Goal: Information Seeking & Learning: Learn about a topic

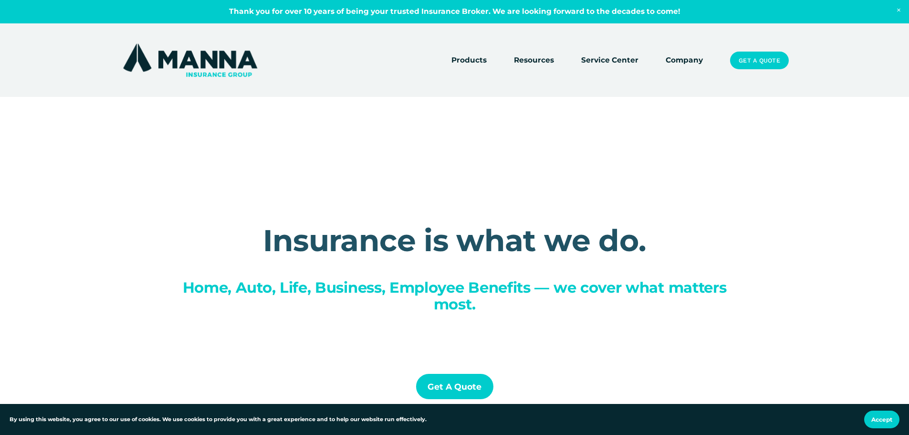
click at [596, 63] on link "Company" at bounding box center [684, 60] width 37 height 13
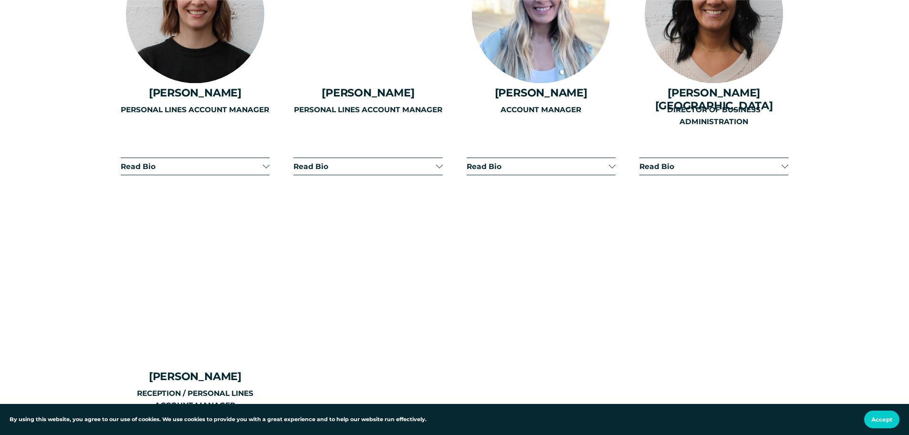
scroll to position [2479, 0]
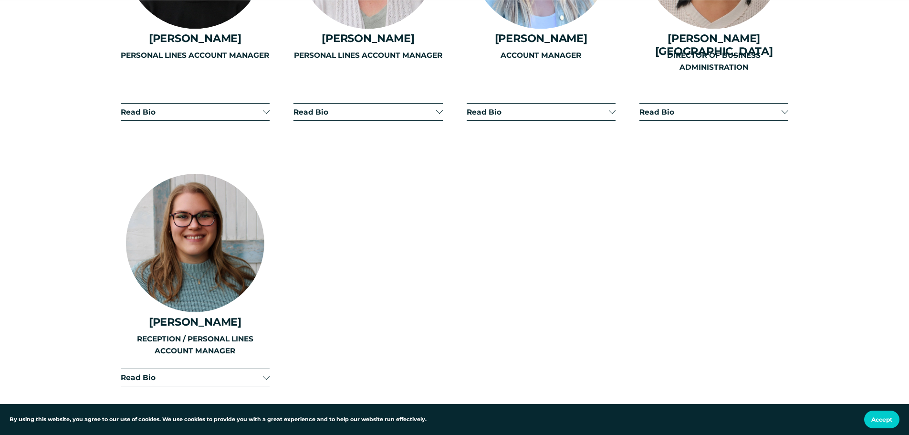
click at [249, 369] on button "Read Bio" at bounding box center [195, 377] width 149 height 17
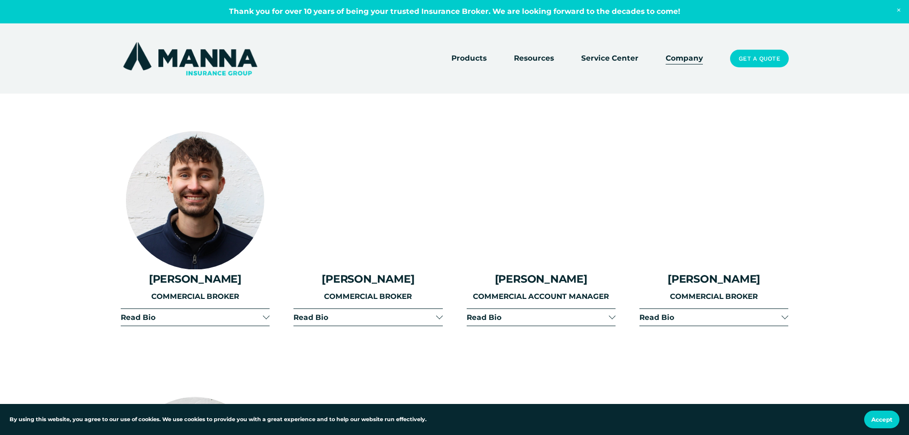
scroll to position [1667, 0]
